Goal: Task Accomplishment & Management: Complete application form

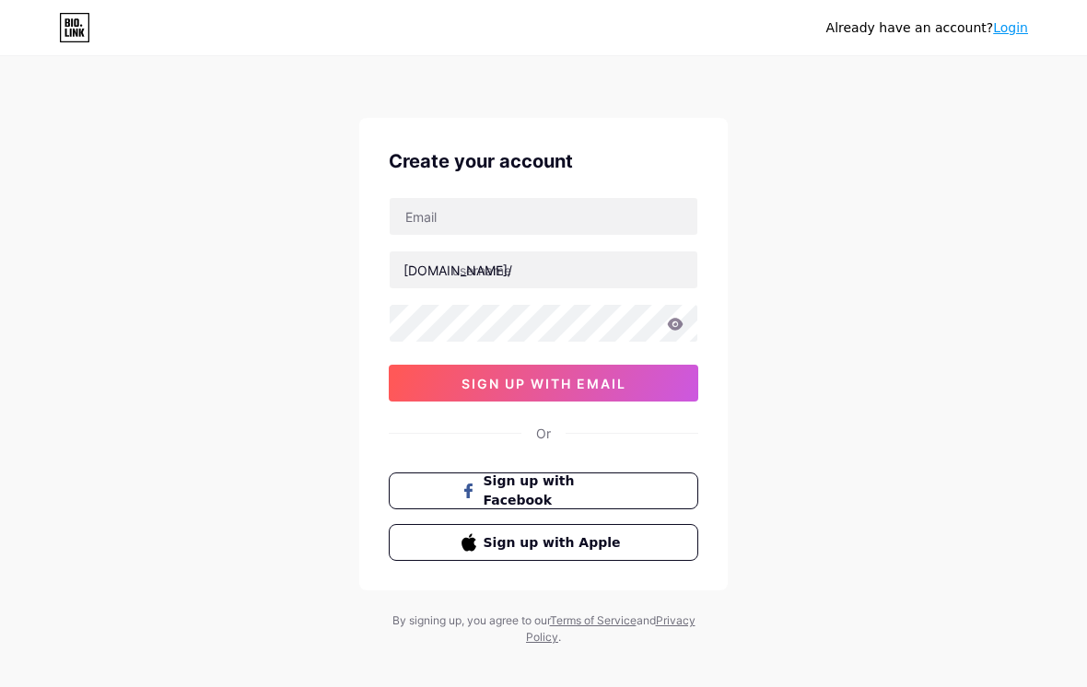
click at [656, 539] on button "Sign up with Apple" at bounding box center [544, 542] width 310 height 37
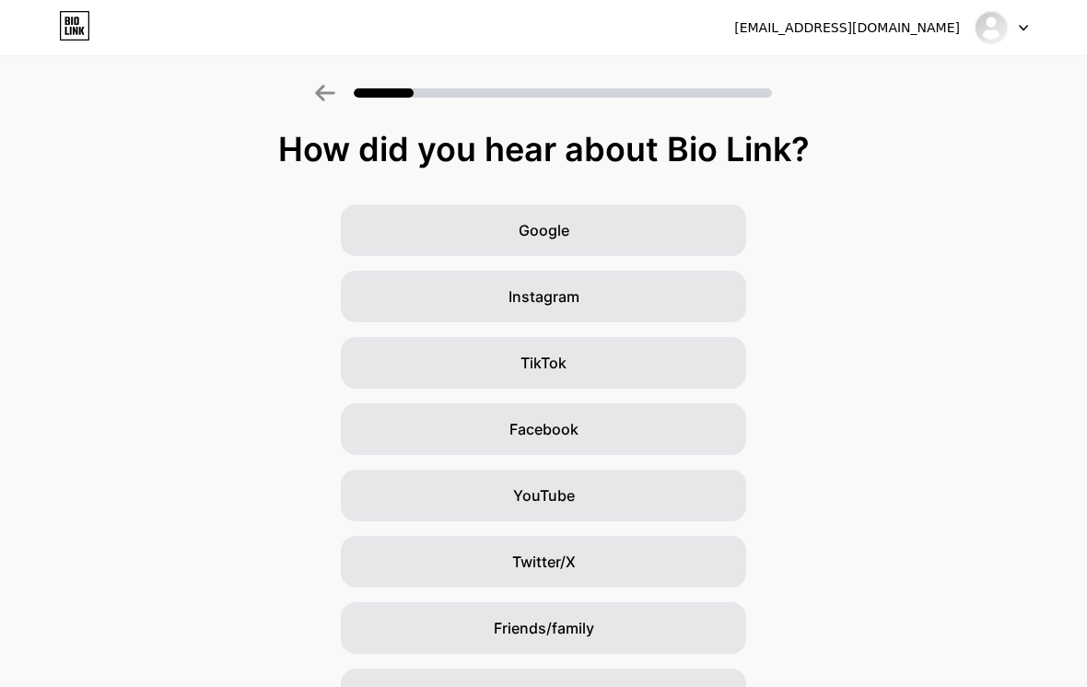
click at [655, 490] on div "YouTube" at bounding box center [543, 496] width 405 height 52
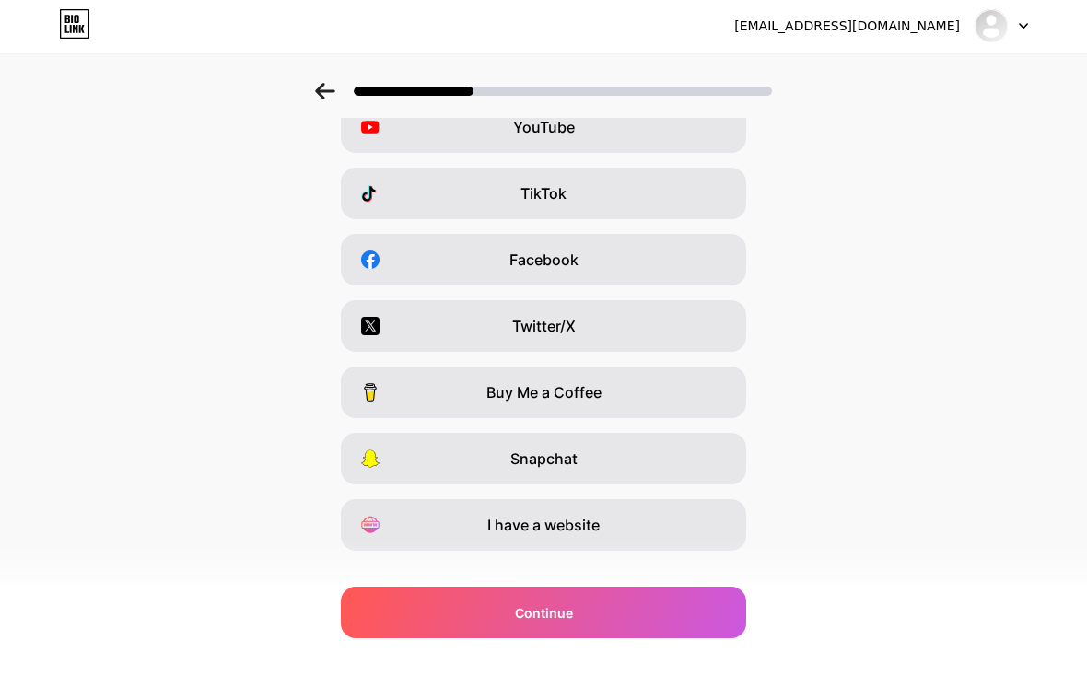
scroll to position [168, 0]
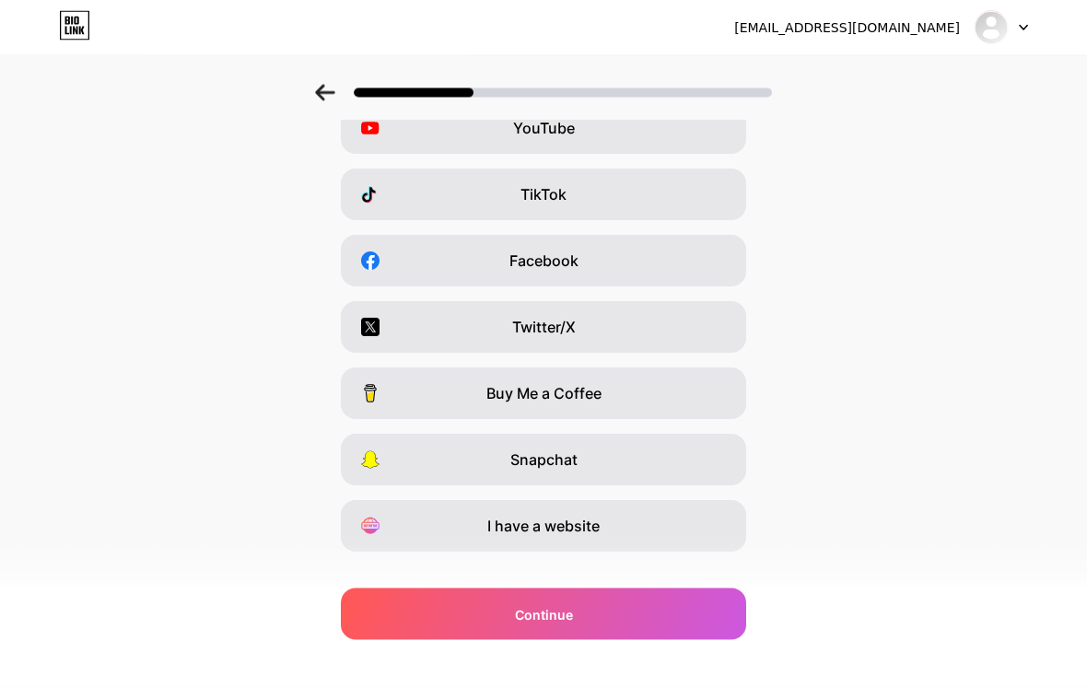
click at [616, 640] on div "Continue" at bounding box center [543, 615] width 405 height 52
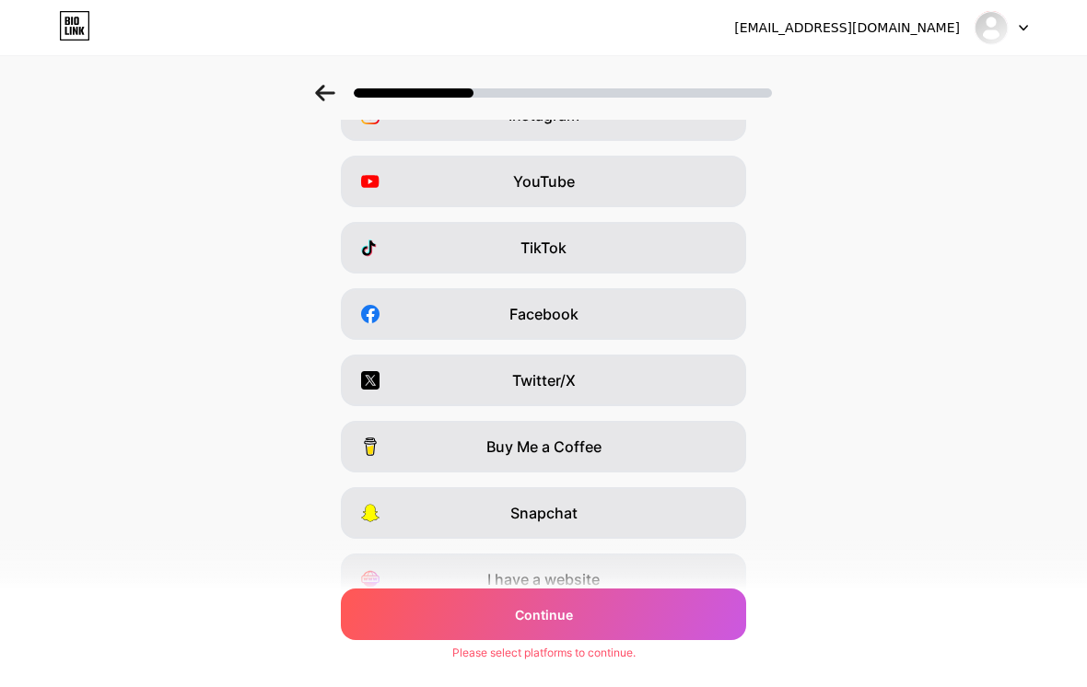
scroll to position [0, 0]
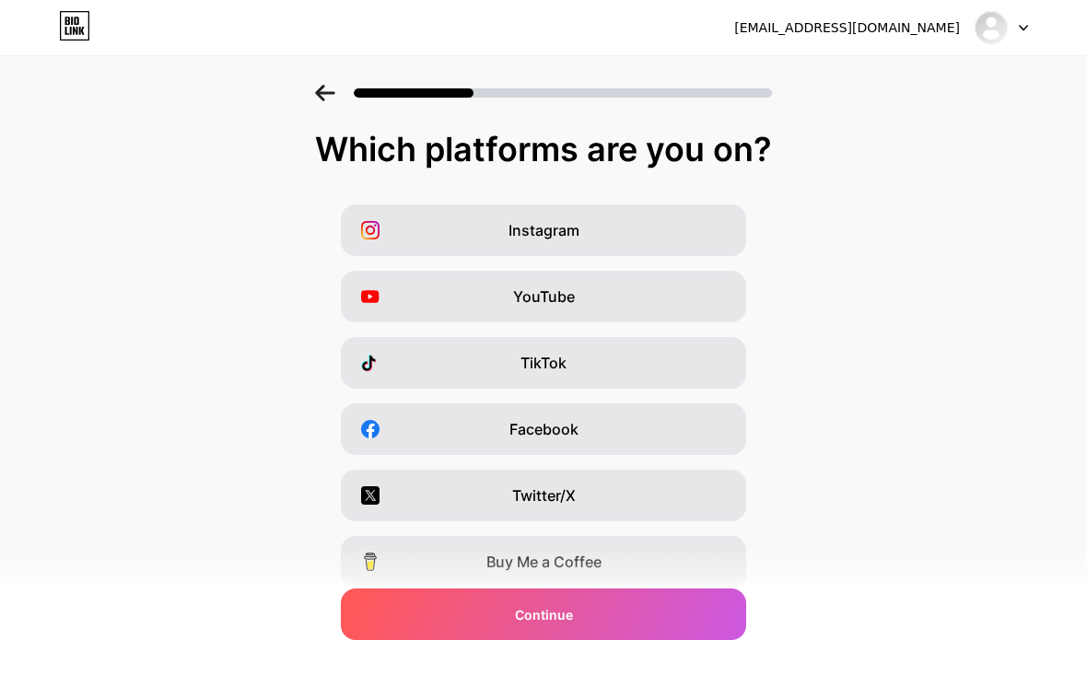
click at [668, 372] on div "TikTok" at bounding box center [543, 363] width 405 height 52
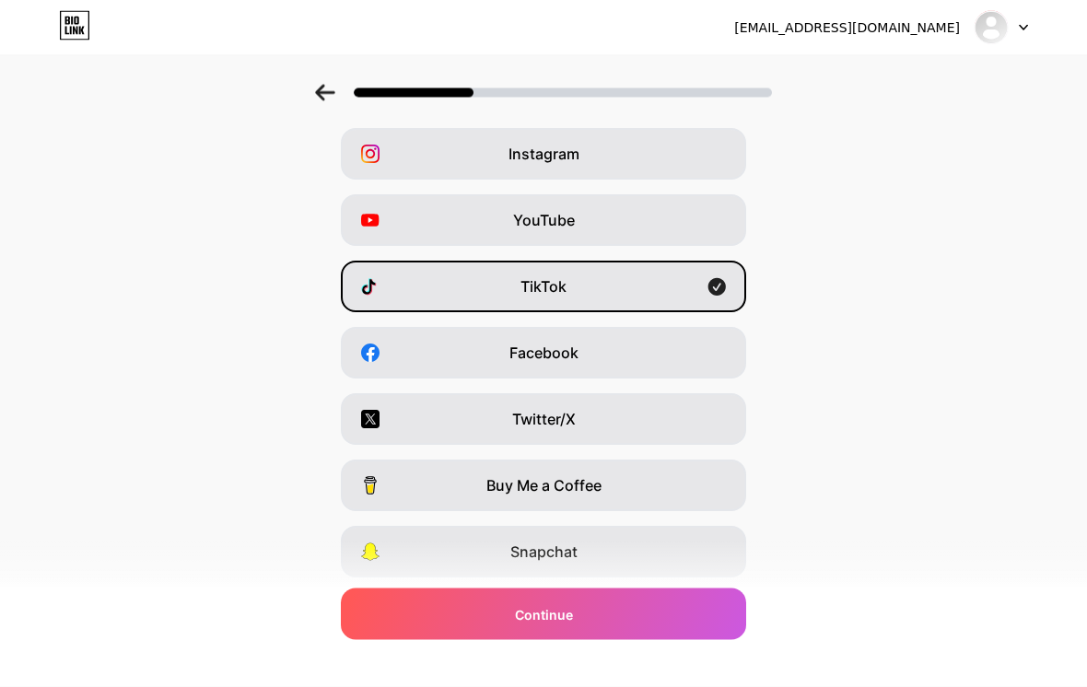
scroll to position [79, 0]
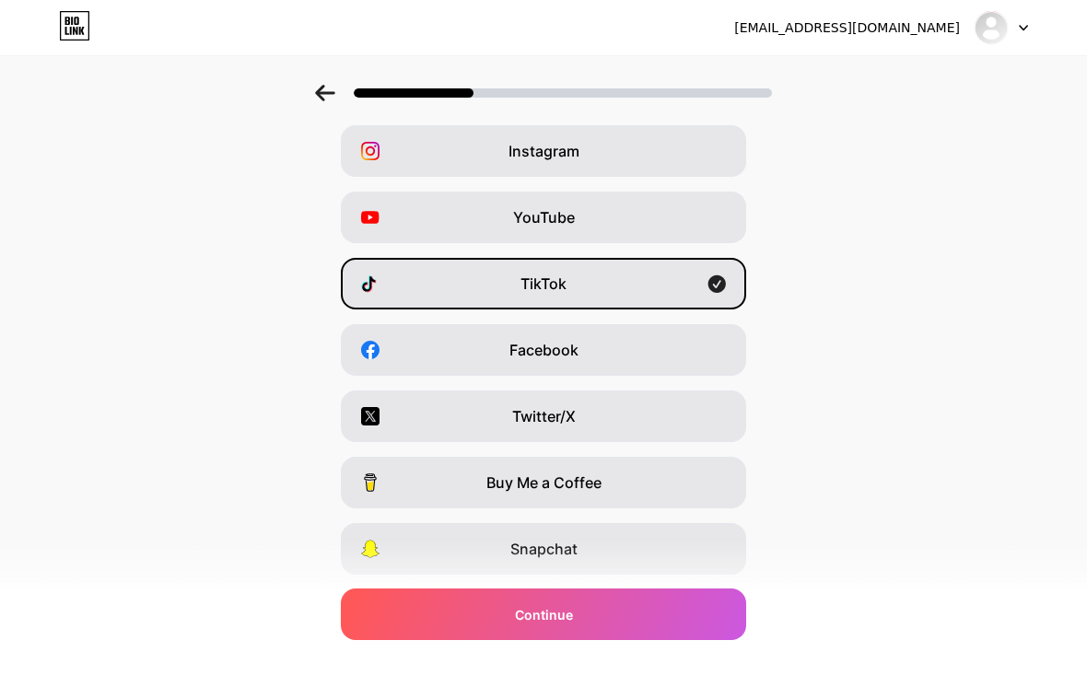
click at [618, 640] on div "Continue" at bounding box center [543, 615] width 405 height 52
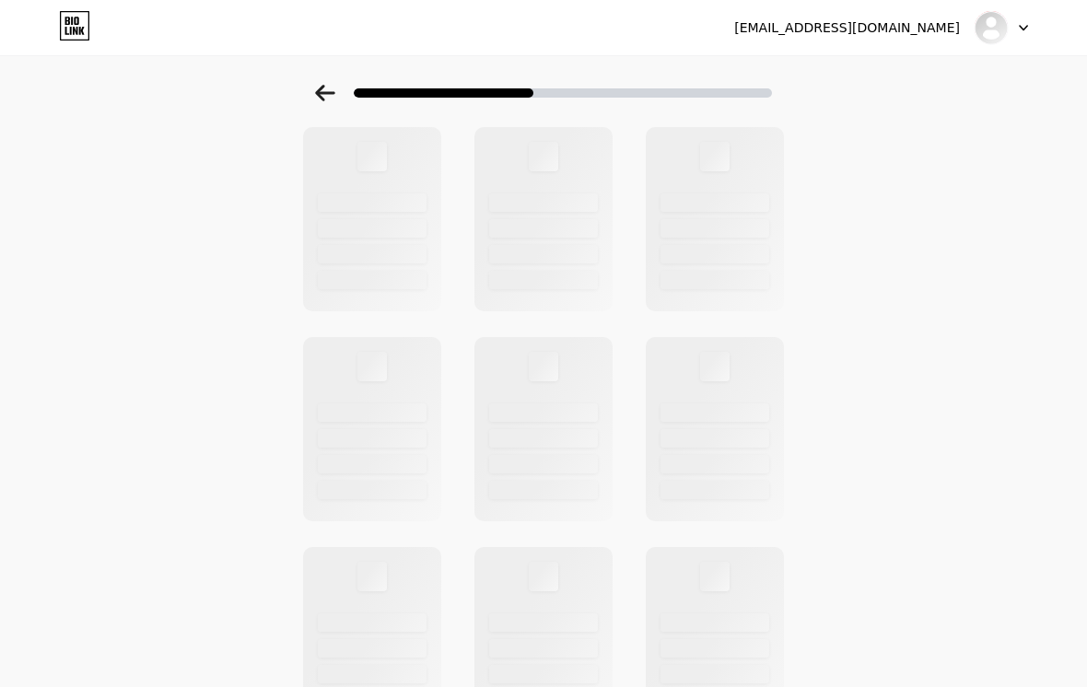
scroll to position [0, 0]
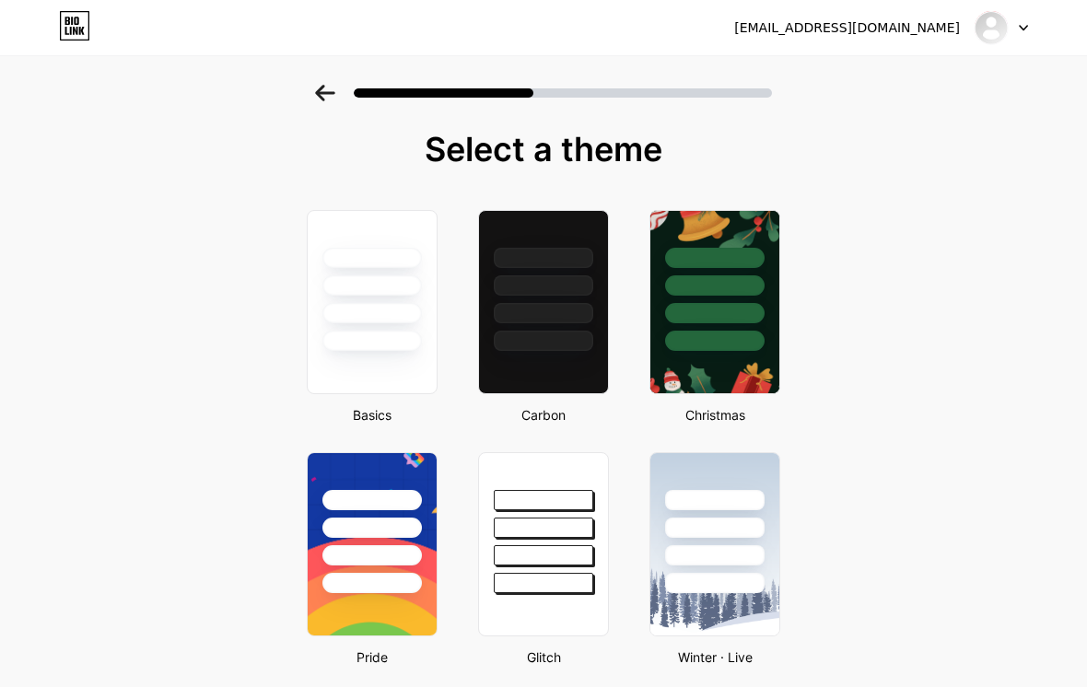
click at [541, 302] on div at bounding box center [543, 281] width 129 height 140
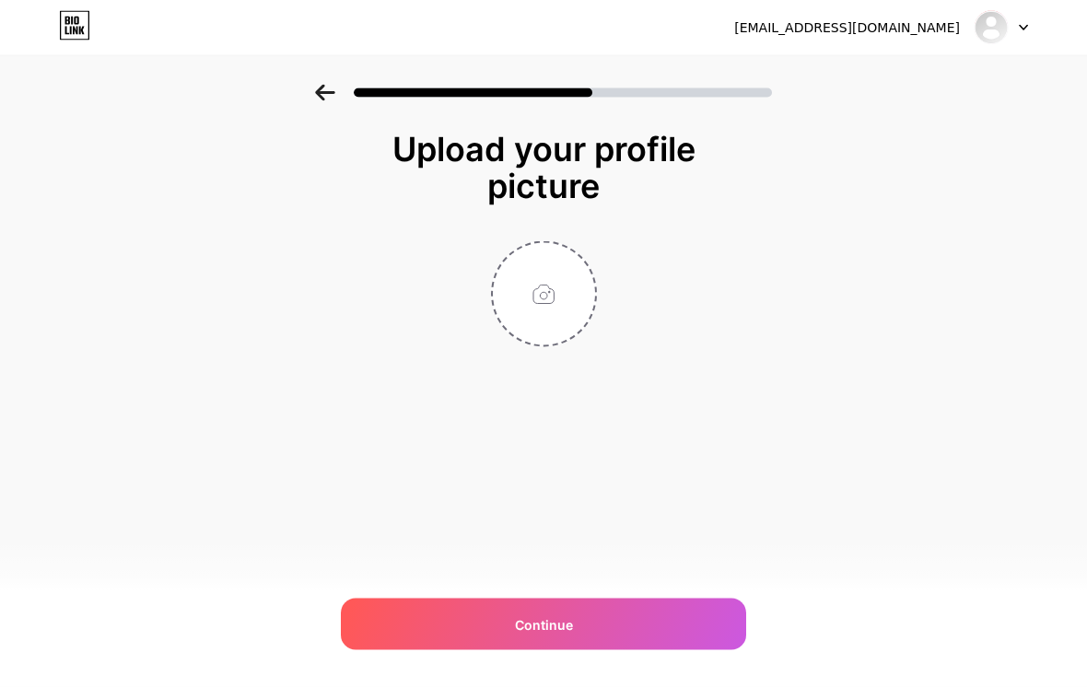
click at [559, 291] on input "file" at bounding box center [544, 294] width 102 height 102
type input "C:\fakepath\IMG_0872.jpeg"
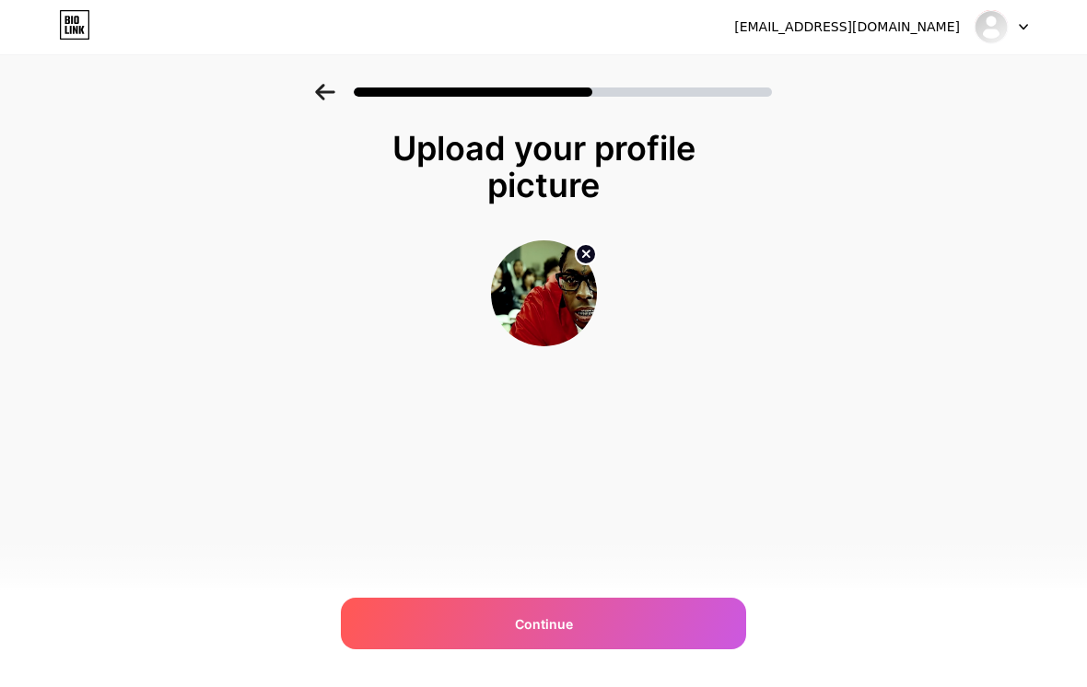
click at [677, 651] on div "Continue" at bounding box center [543, 625] width 405 height 52
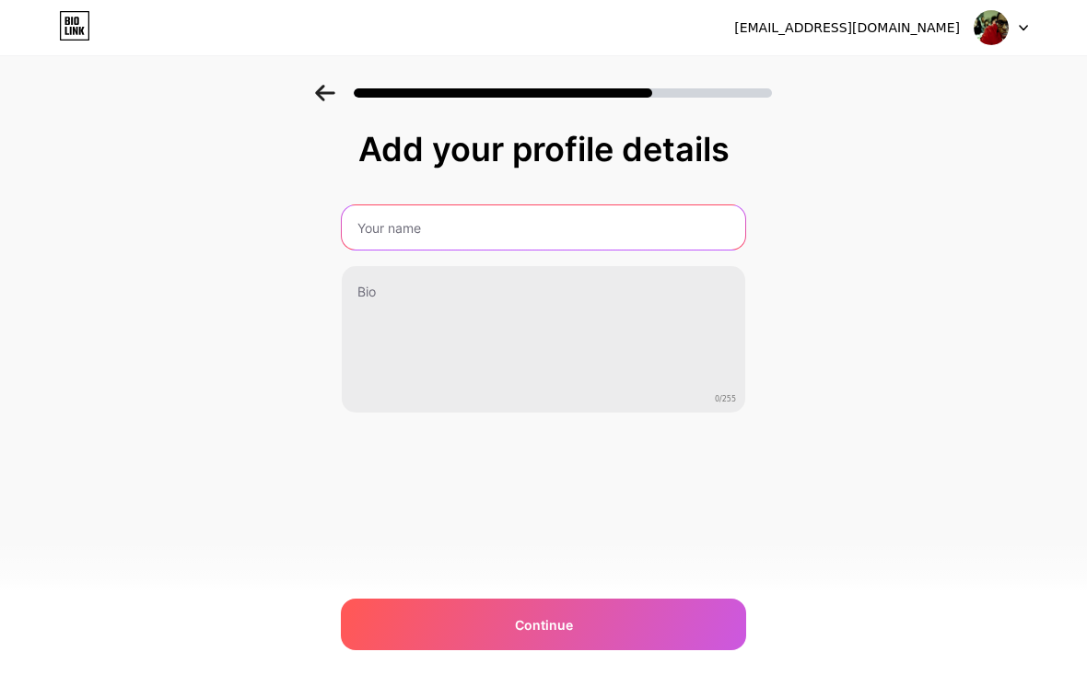
click at [686, 226] on input "text" at bounding box center [544, 227] width 404 height 44
type input "Kutta"
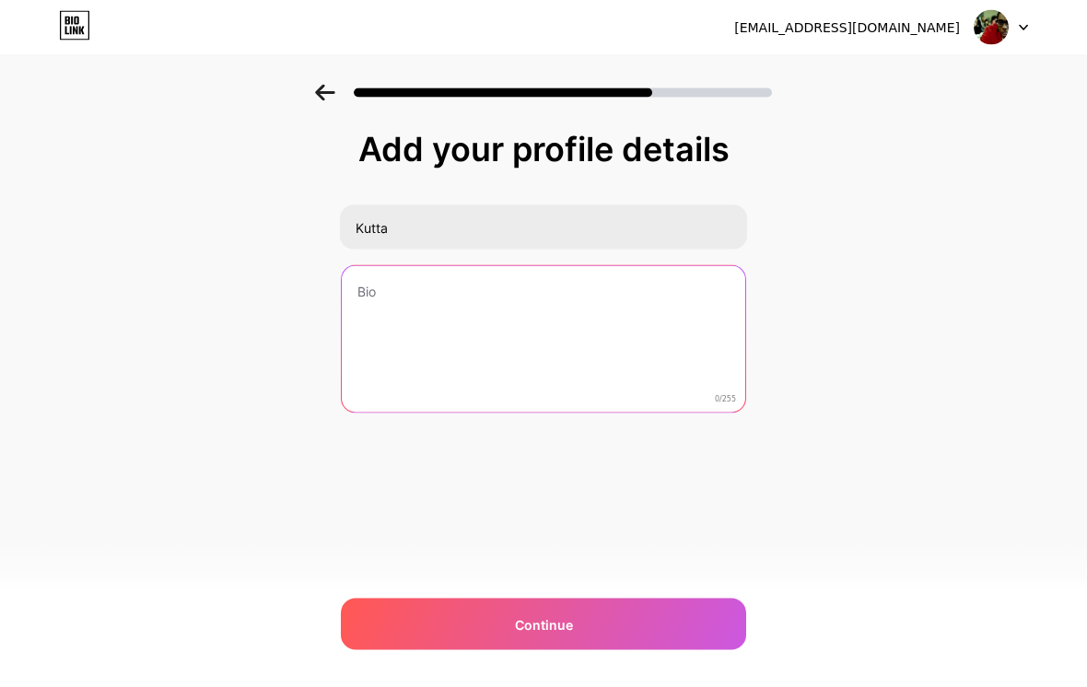
click at [393, 283] on textarea at bounding box center [544, 340] width 404 height 148
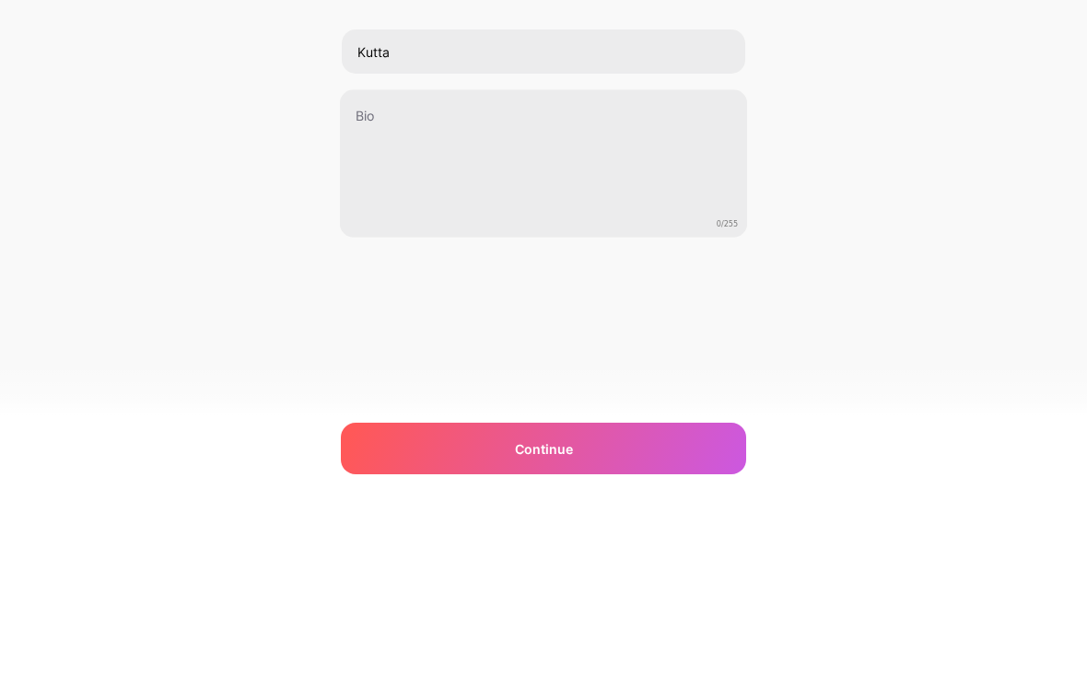
click at [705, 280] on div "Add your profile details Kutta 0/255 Continue Error" at bounding box center [543, 318] width 405 height 375
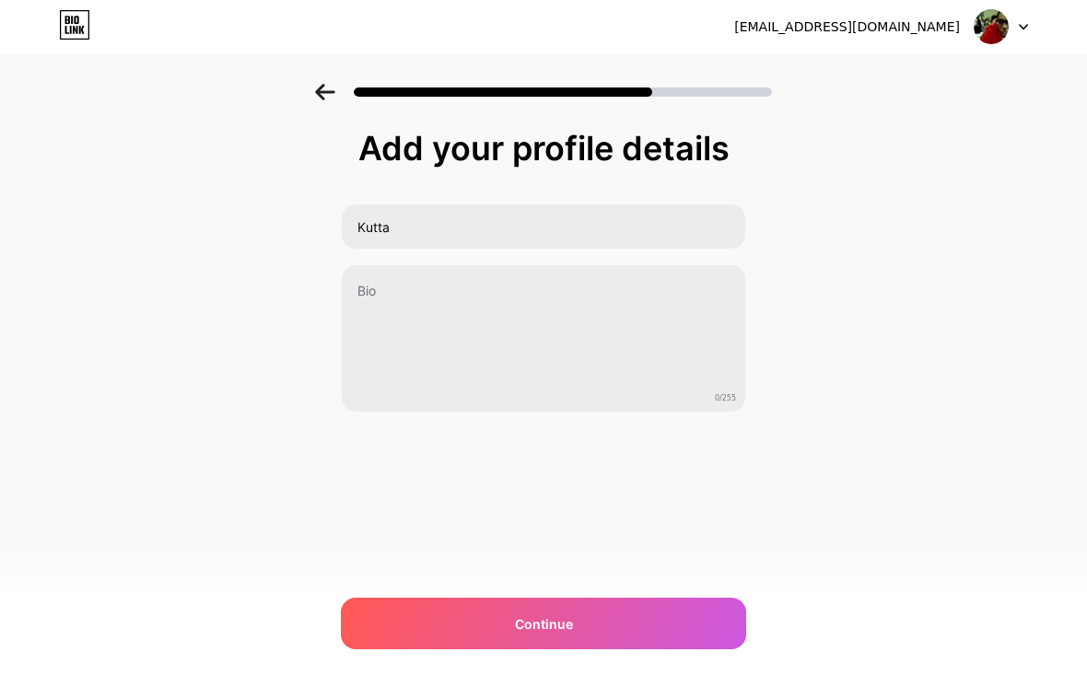
click at [637, 651] on div "Continue" at bounding box center [543, 625] width 405 height 52
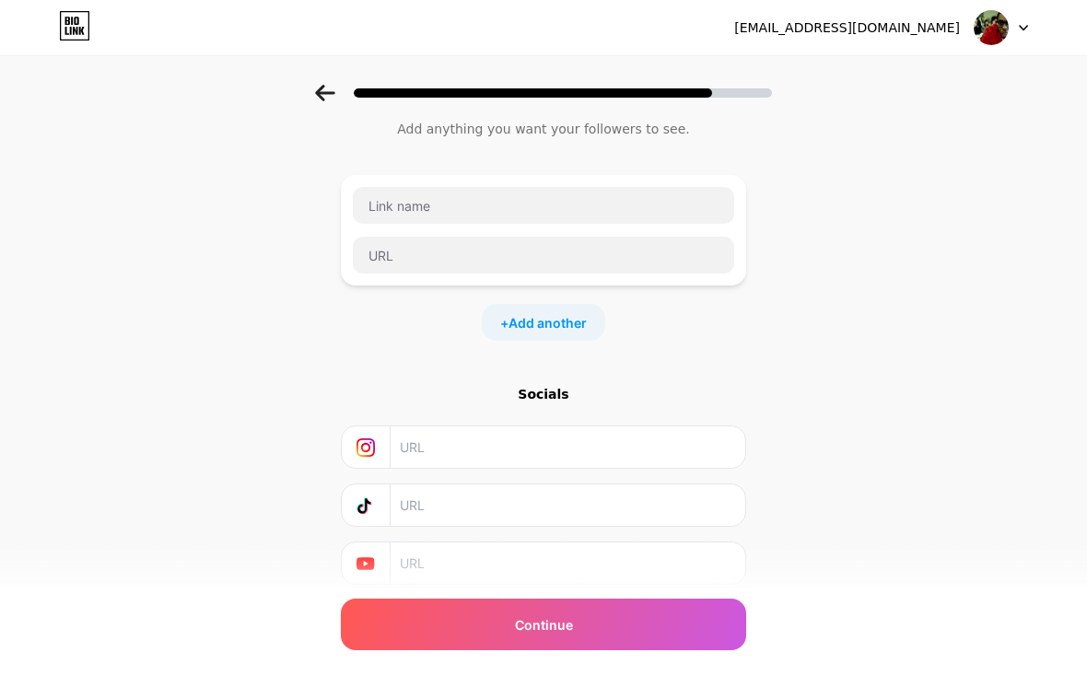
scroll to position [88, 0]
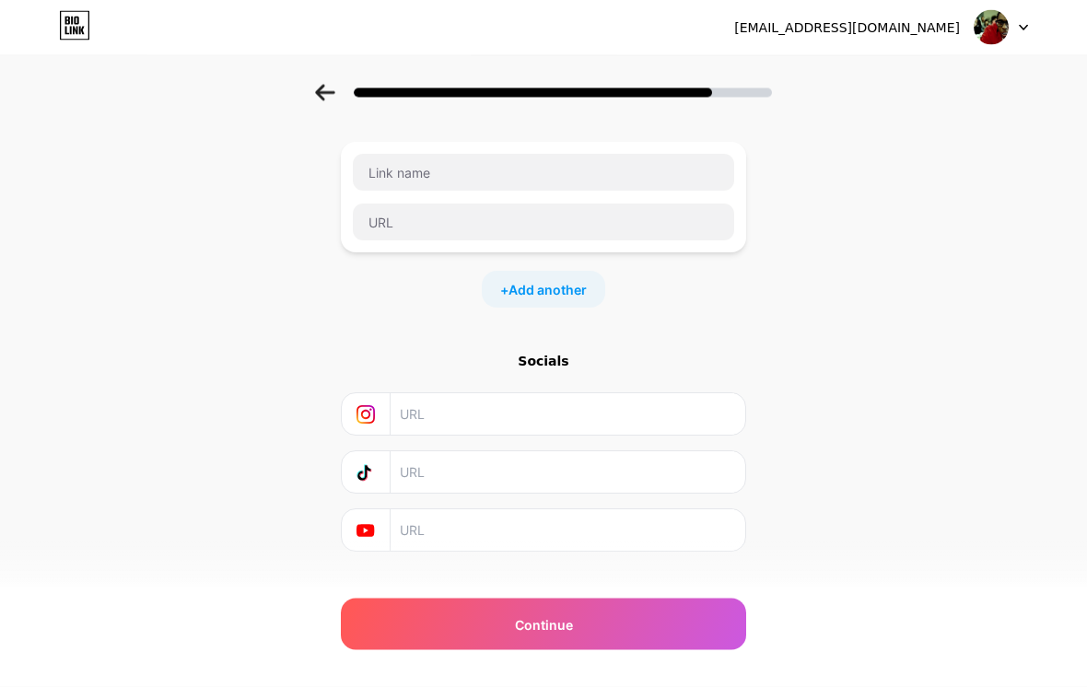
click at [619, 651] on div "Continue" at bounding box center [543, 625] width 405 height 52
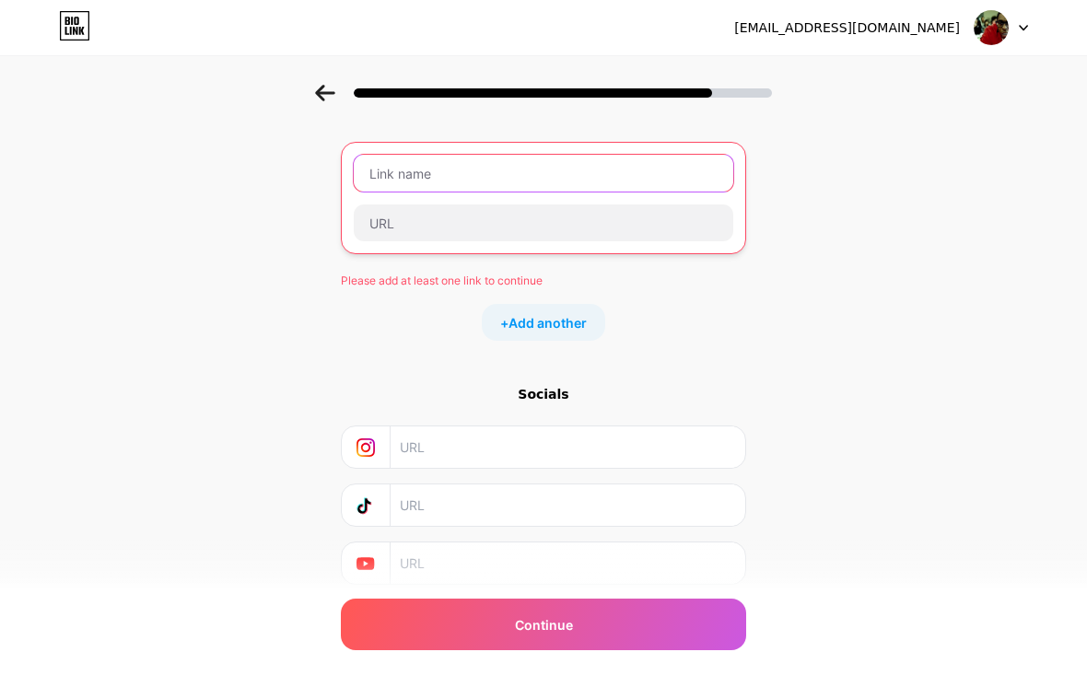
click at [472, 176] on input "text" at bounding box center [544, 173] width 380 height 37
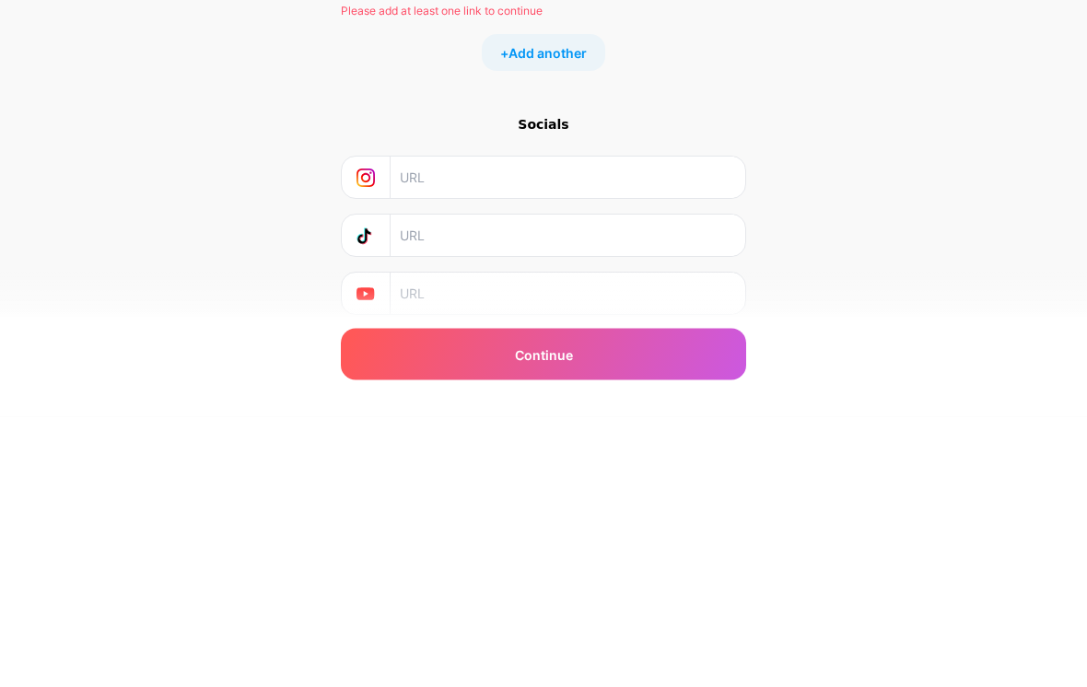
click at [504, 428] on input "text" at bounding box center [567, 448] width 334 height 41
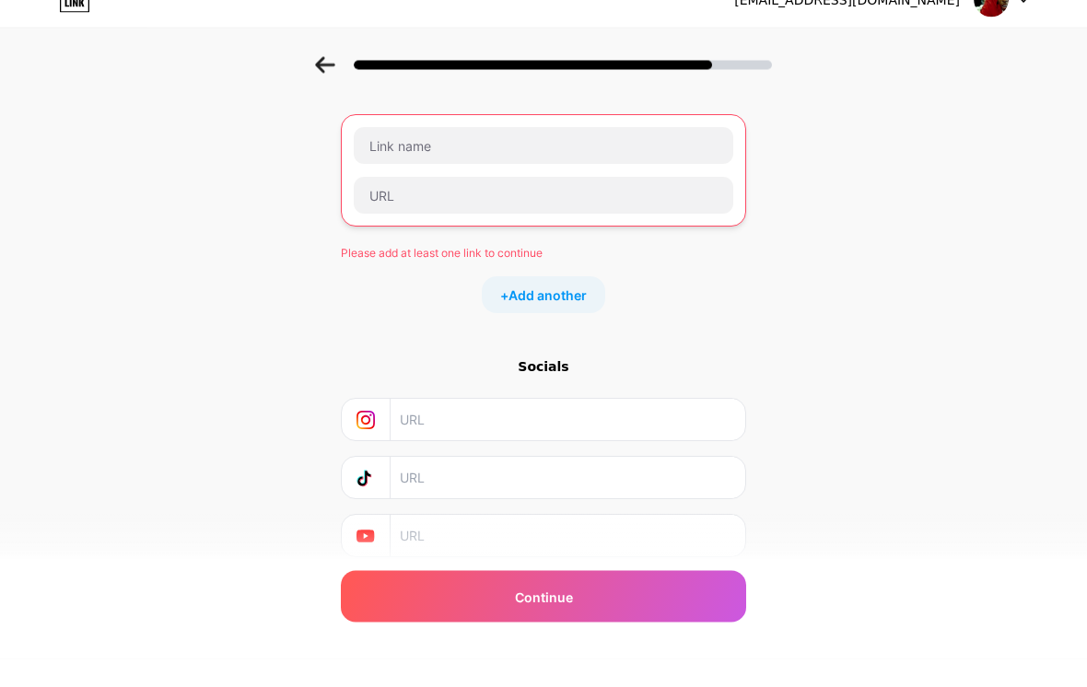
scroll to position [81, 0]
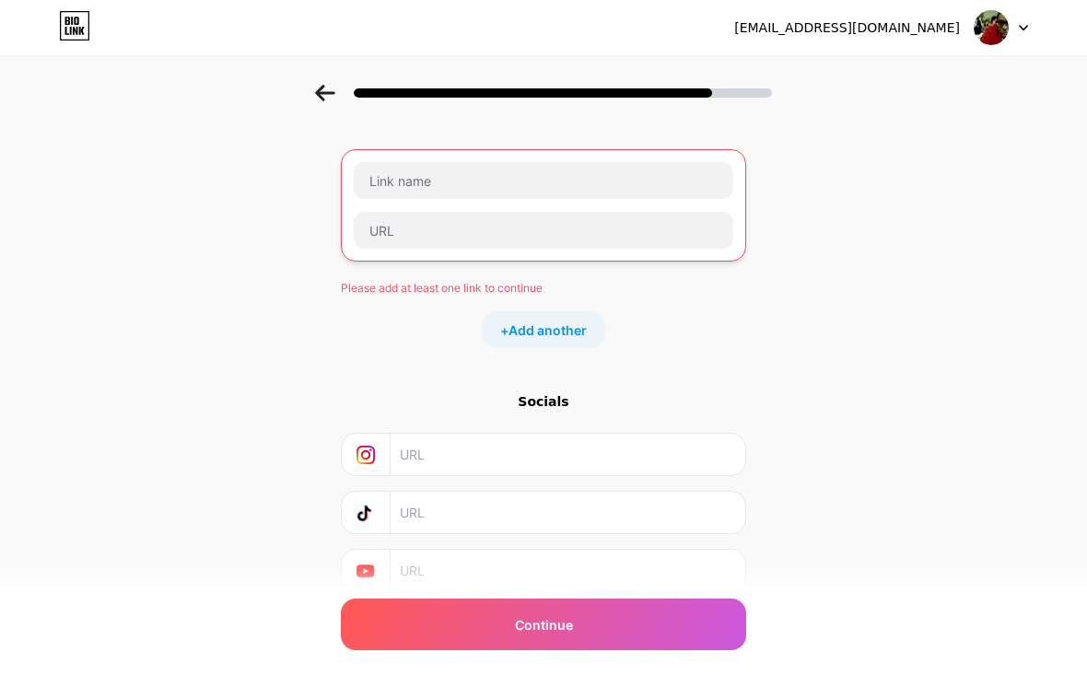
click at [845, 215] on div "Start with a link Add anything you want your followers to see. Please add at le…" at bounding box center [543, 344] width 1087 height 681
click at [685, 193] on input "text" at bounding box center [544, 180] width 380 height 37
click at [749, 131] on div "Start with a link Add anything you want your followers to see. Please add at le…" at bounding box center [543, 344] width 1087 height 681
